Goal: Information Seeking & Learning: Learn about a topic

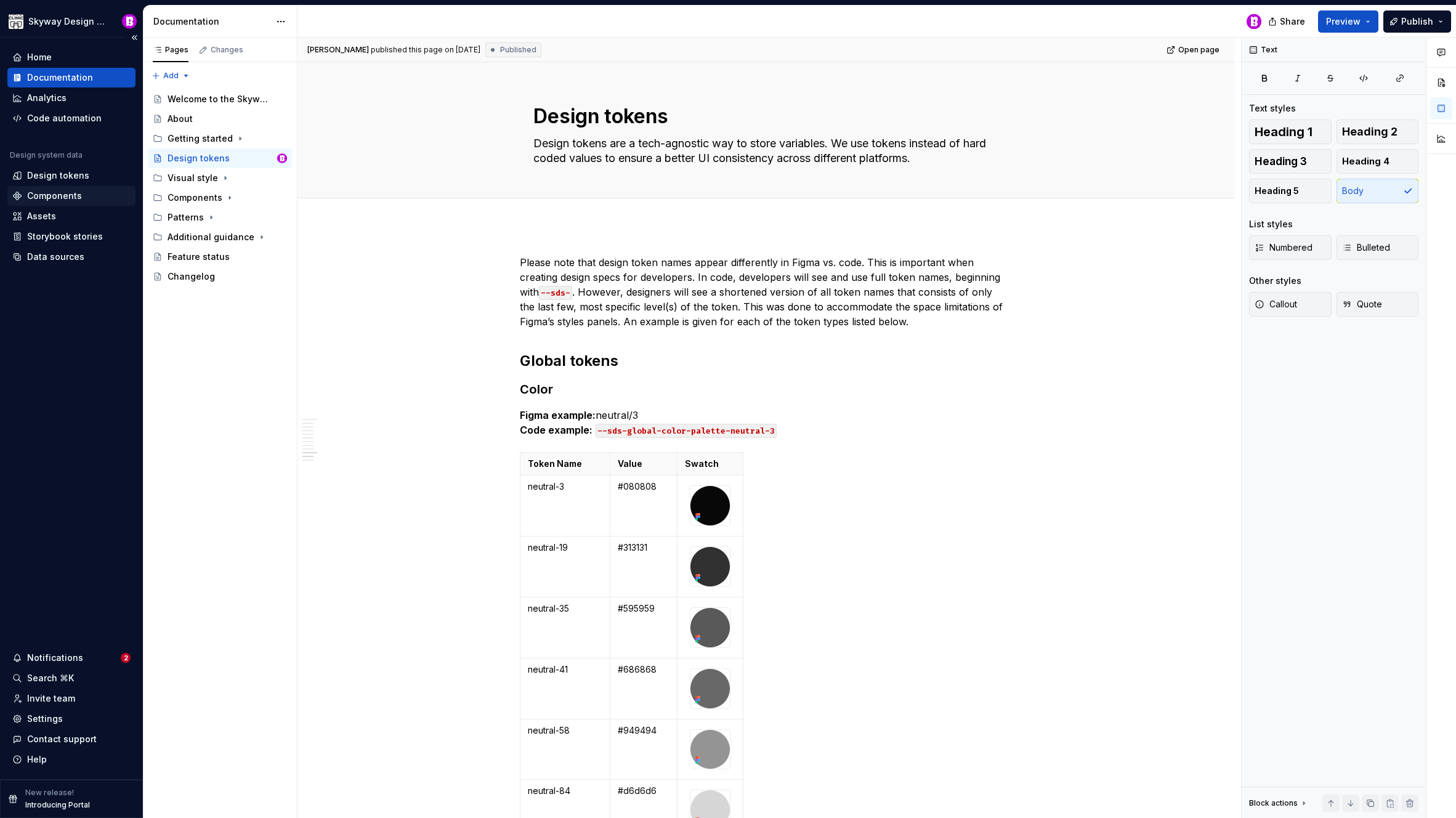
scroll to position [4098, 0]
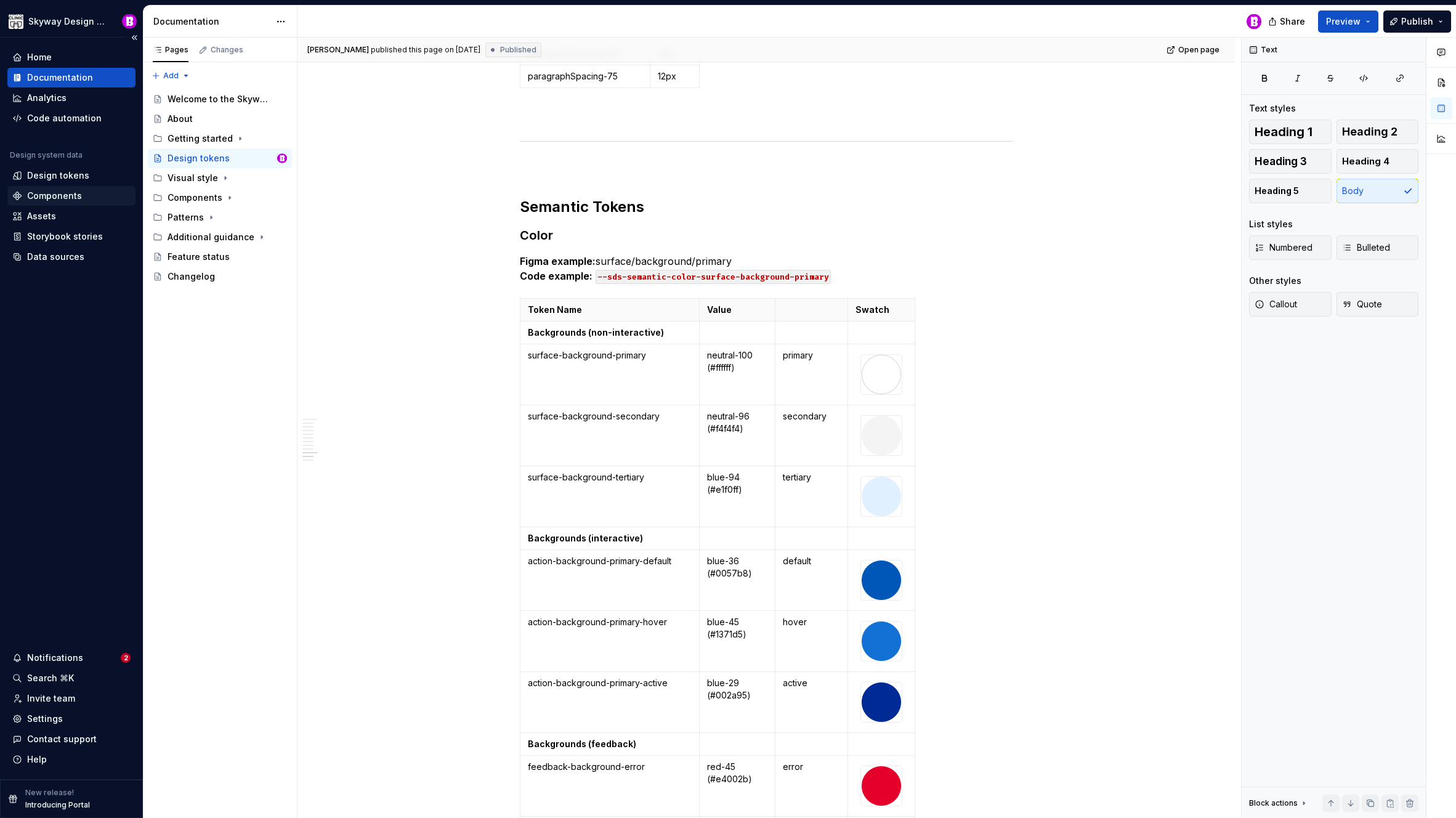
drag, startPoint x: 0, startPoint y: 0, endPoint x: 55, endPoint y: 200, distance: 207.4
click at [55, 200] on div "Components" at bounding box center [55, 196] width 55 height 12
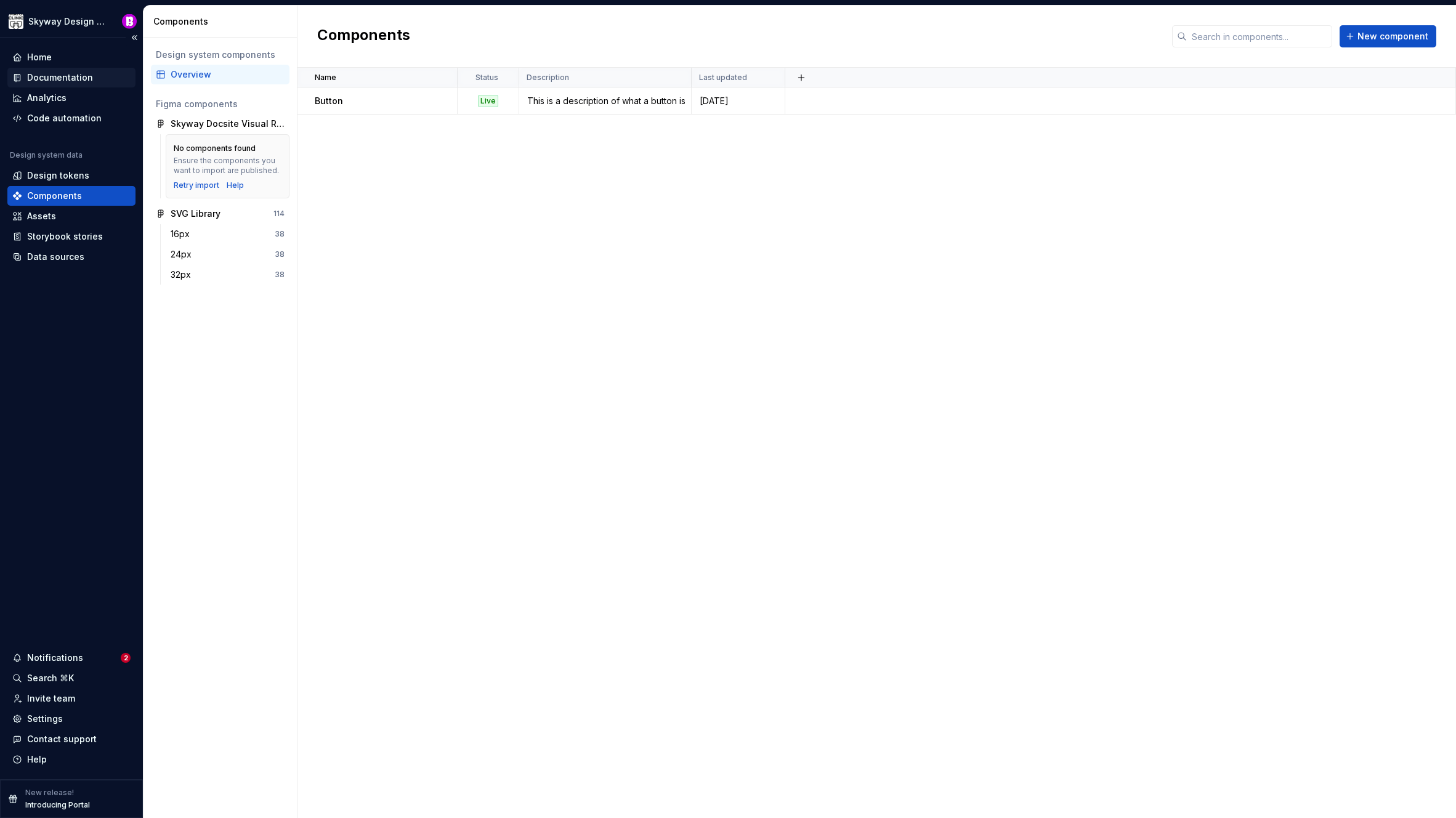
click at [65, 78] on div "Documentation" at bounding box center [60, 78] width 66 height 12
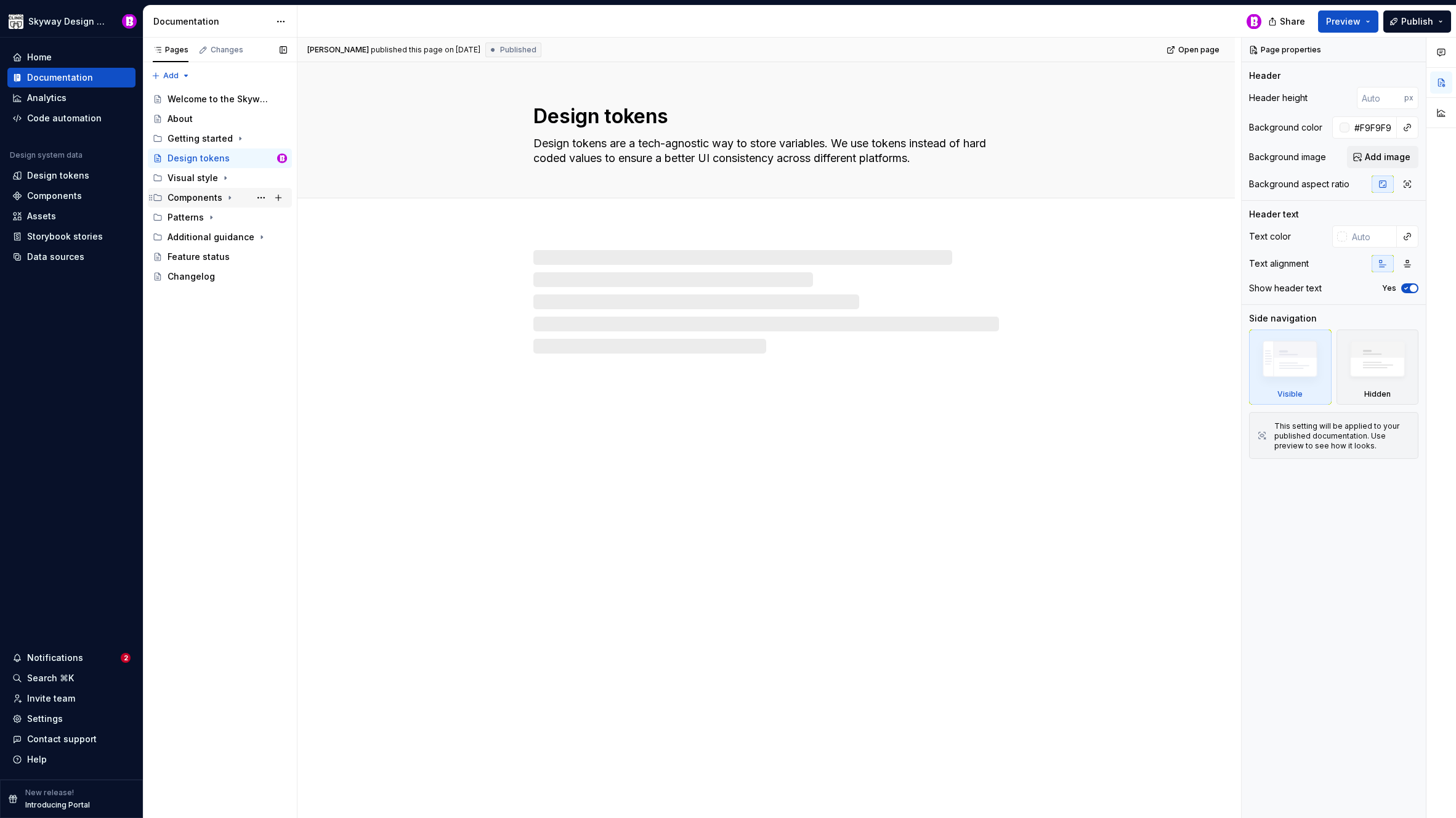
click at [211, 201] on div "Components" at bounding box center [195, 198] width 55 height 12
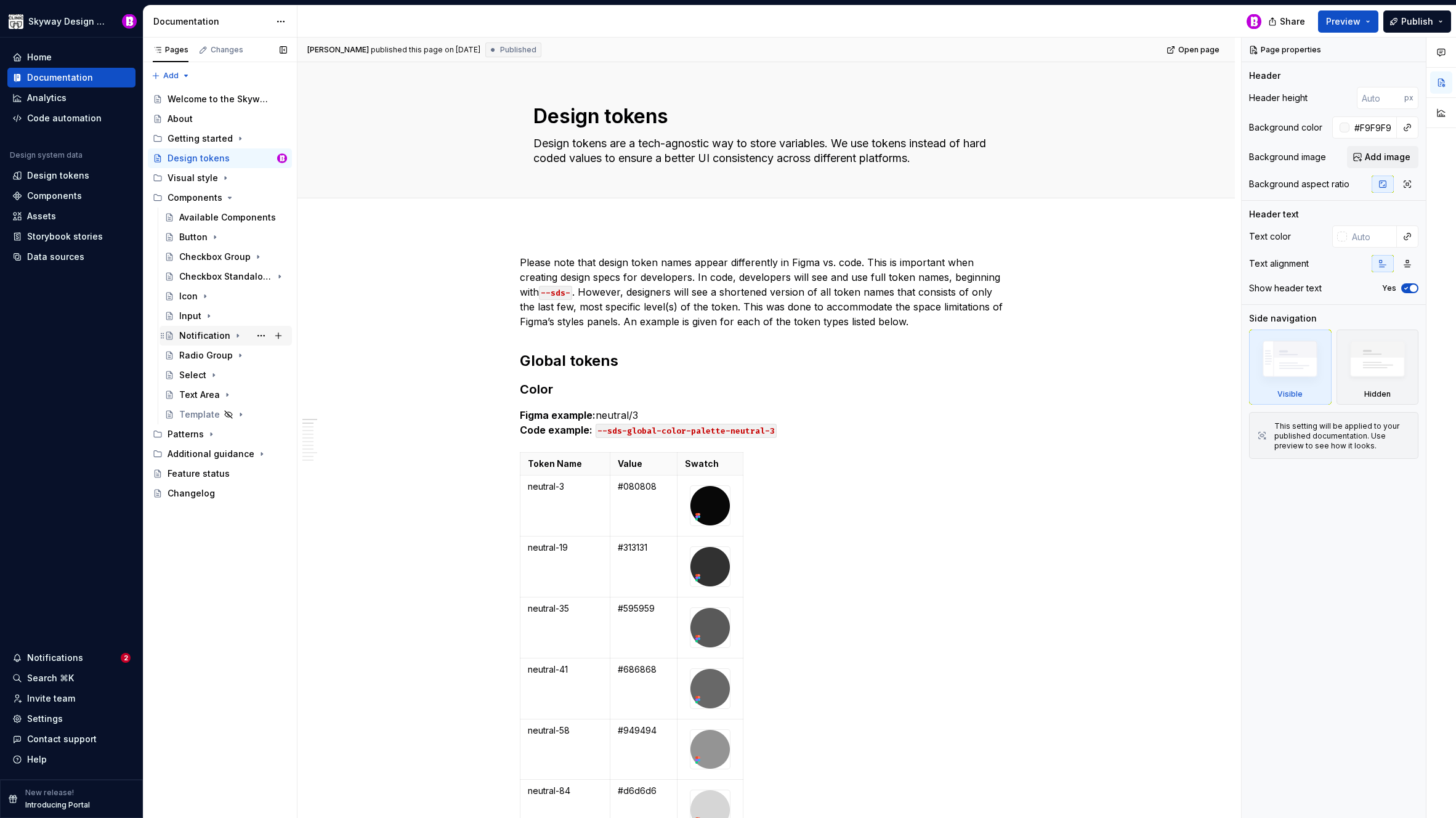
click at [196, 339] on div "Notification" at bounding box center [204, 335] width 51 height 12
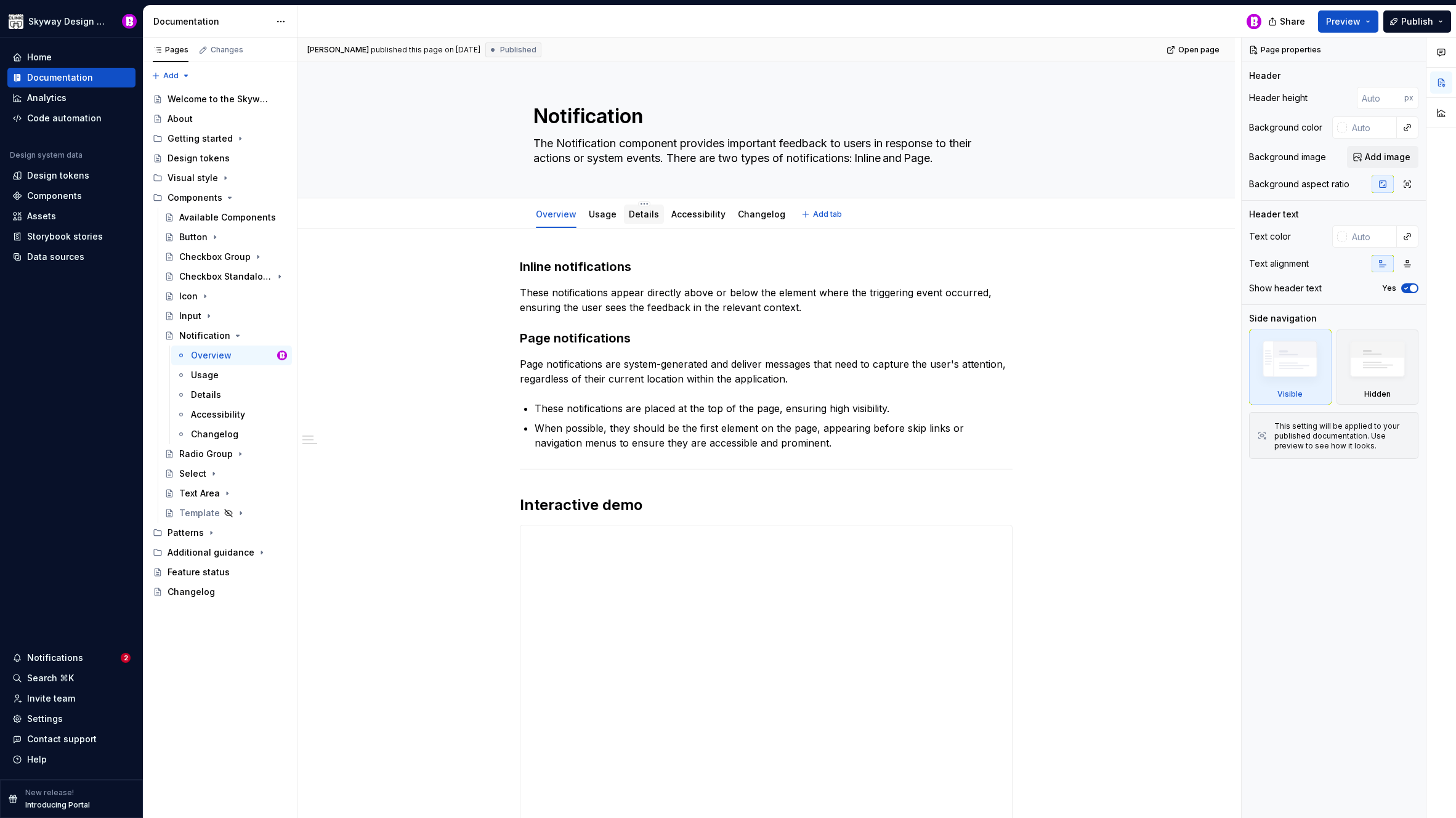
click at [644, 211] on link "Details" at bounding box center [643, 213] width 30 height 10
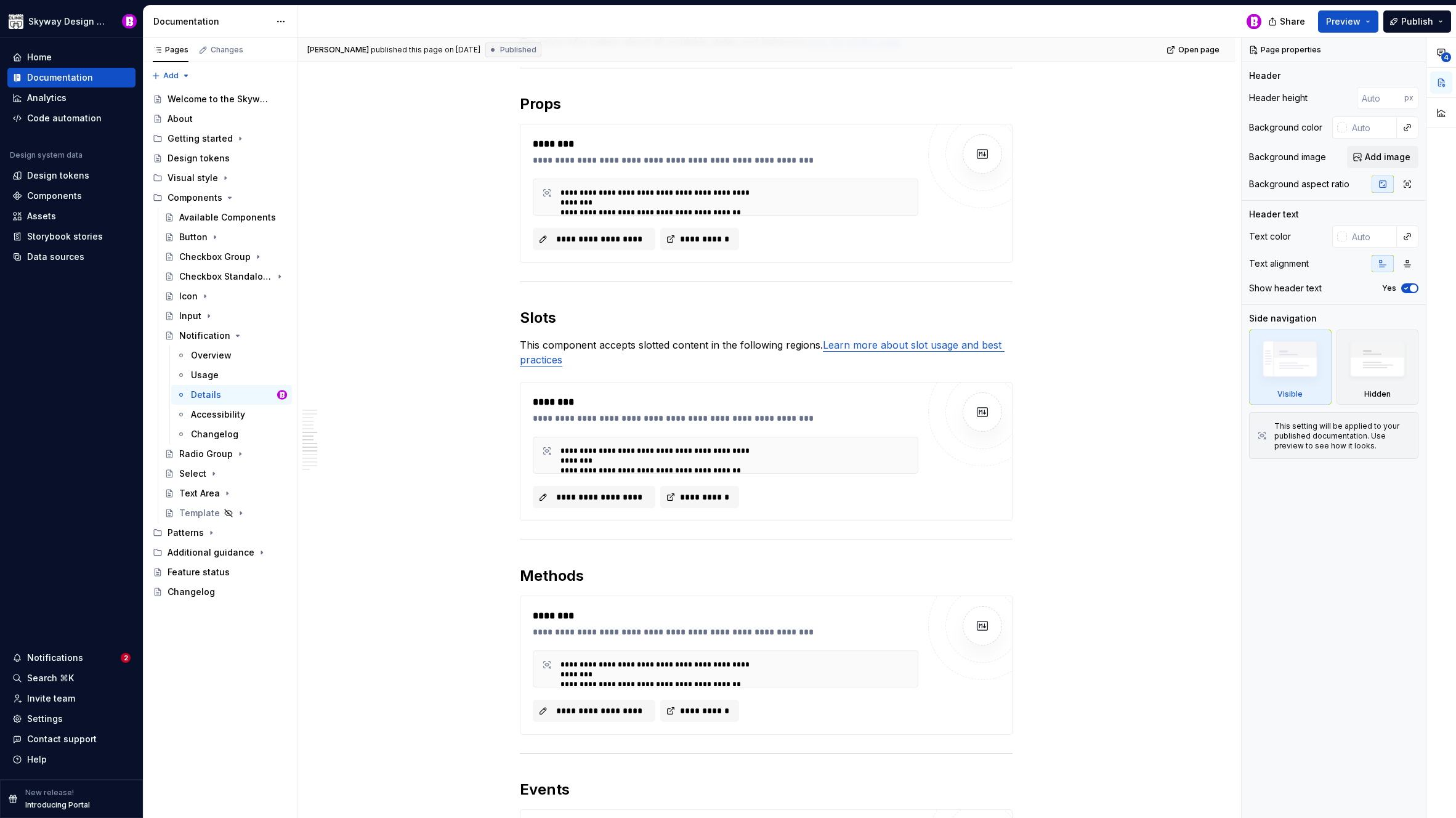
scroll to position [414, 0]
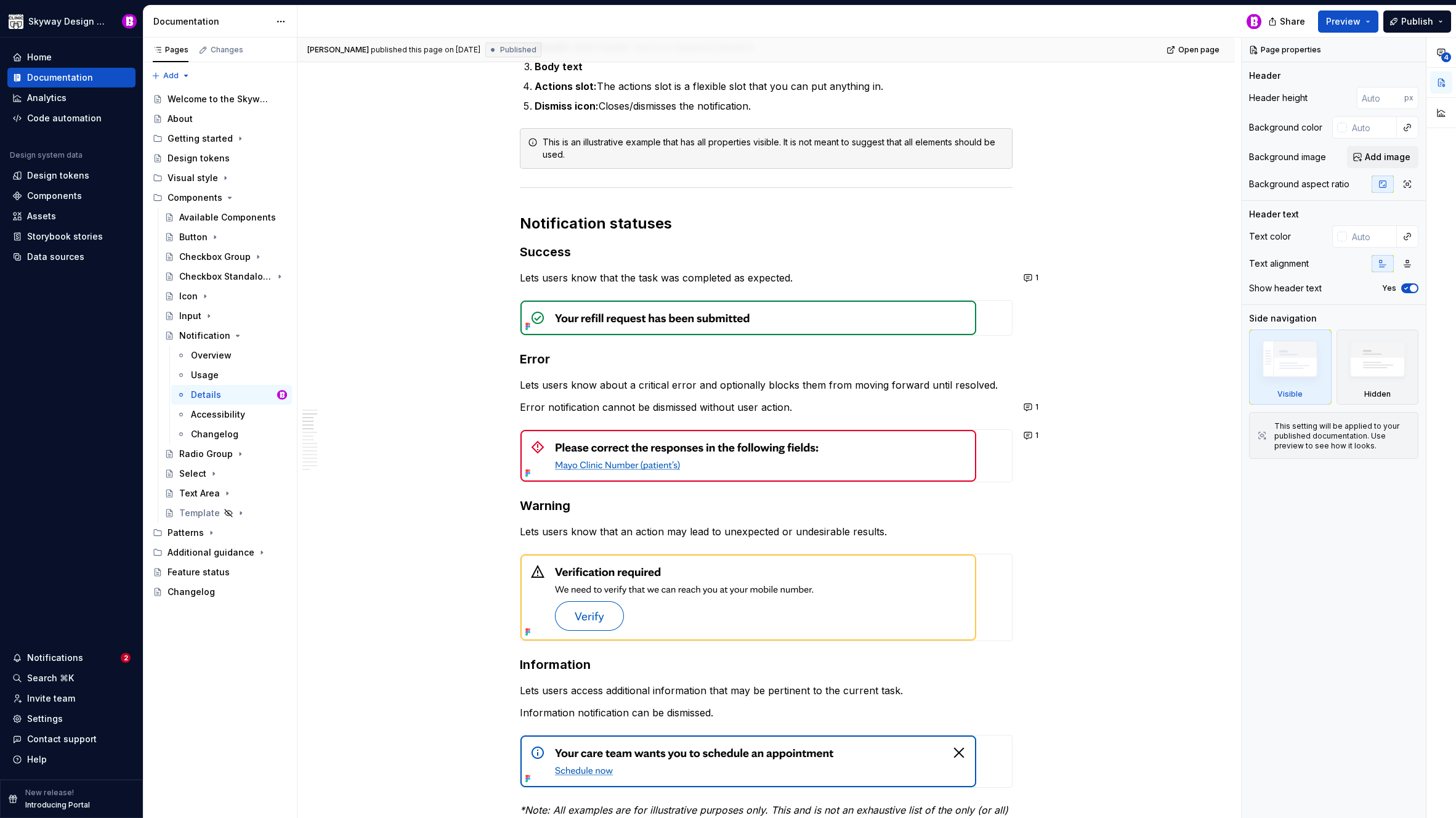
type textarea "*"
